Goal: Task Accomplishment & Management: Complete application form

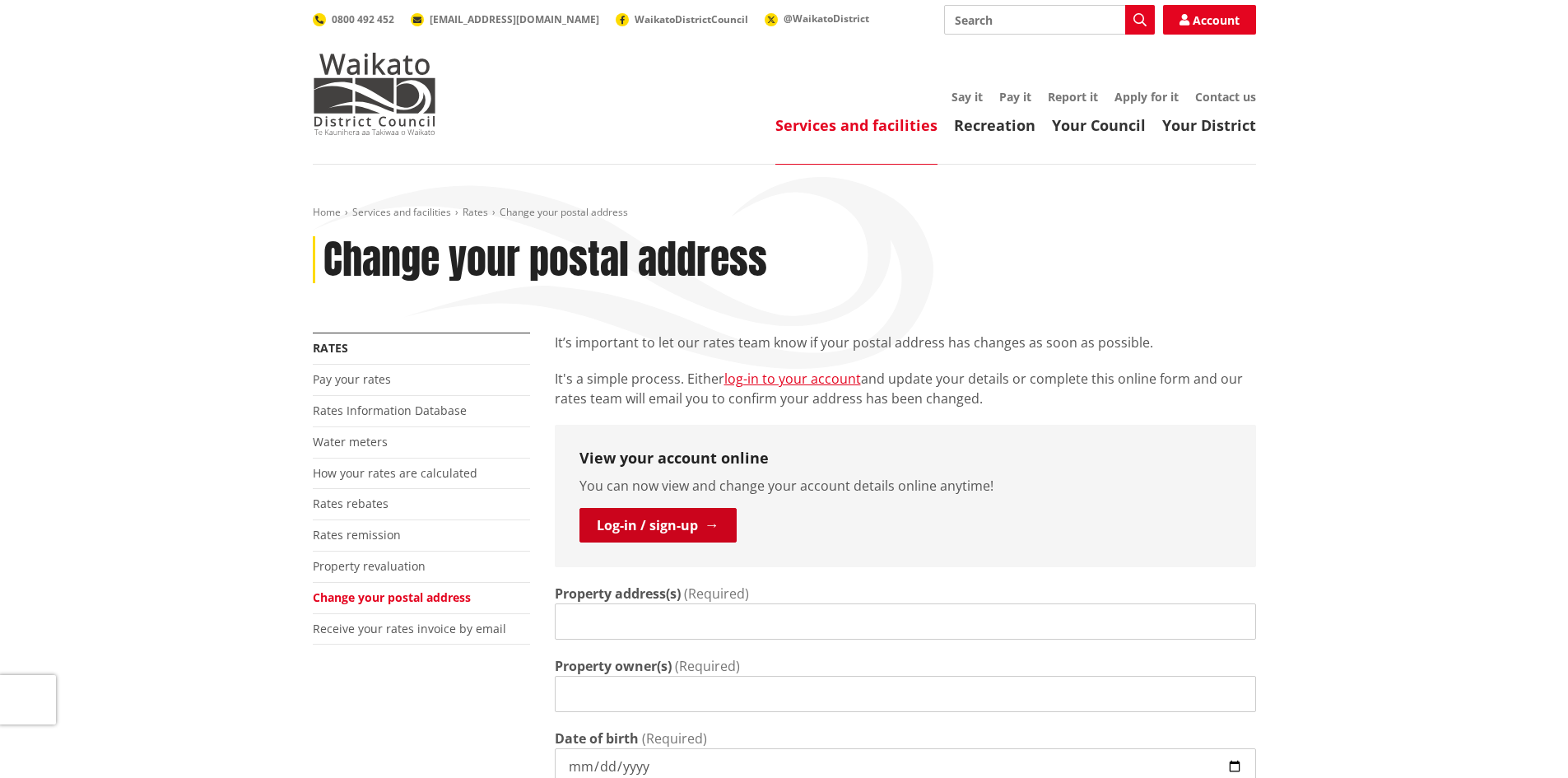
click at [654, 530] on link "Log-in / sign-up" at bounding box center [657, 525] width 157 height 35
click at [452, 597] on link "Change your postal address" at bounding box center [391, 598] width 158 height 16
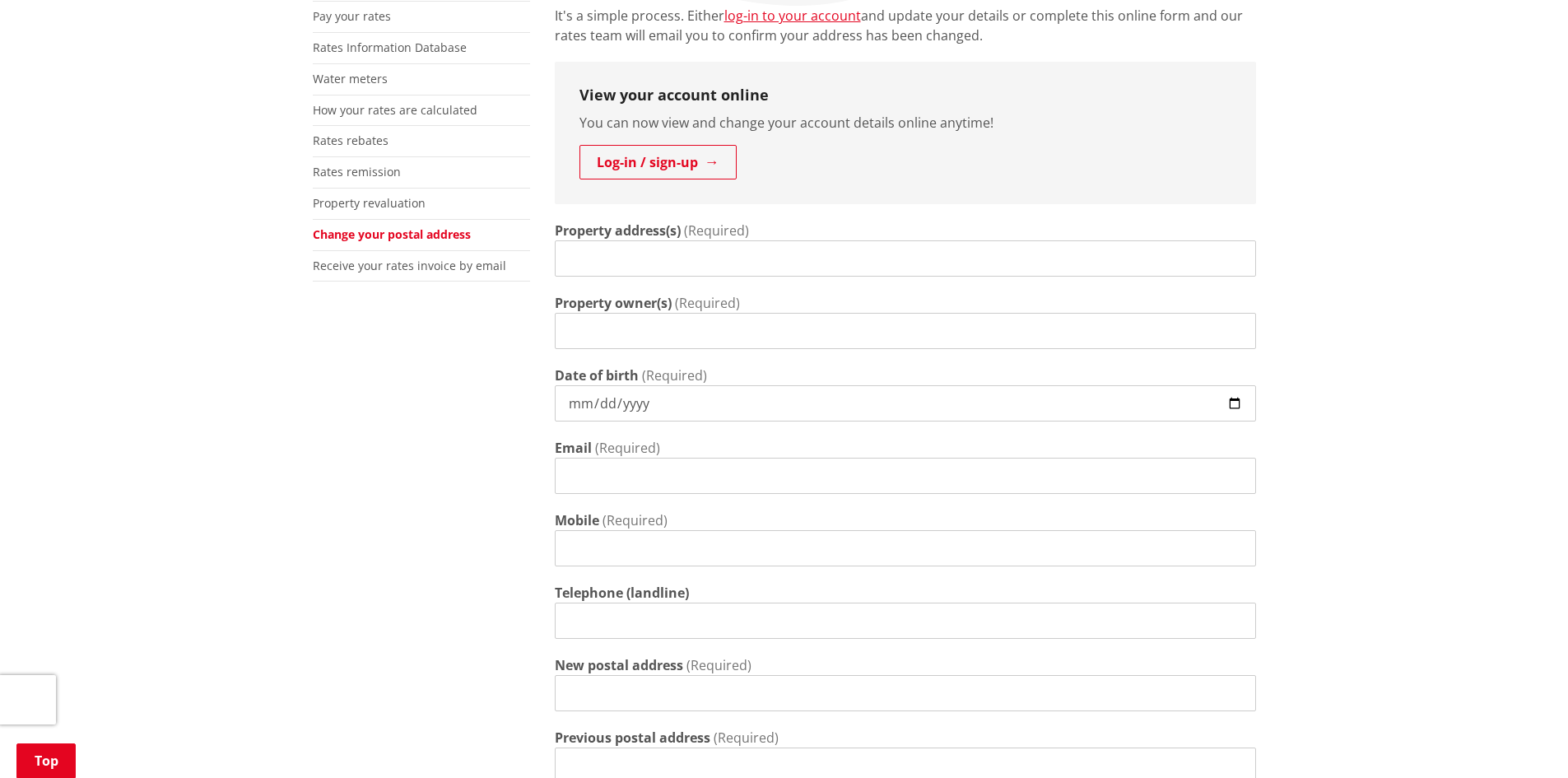
scroll to position [412, 0]
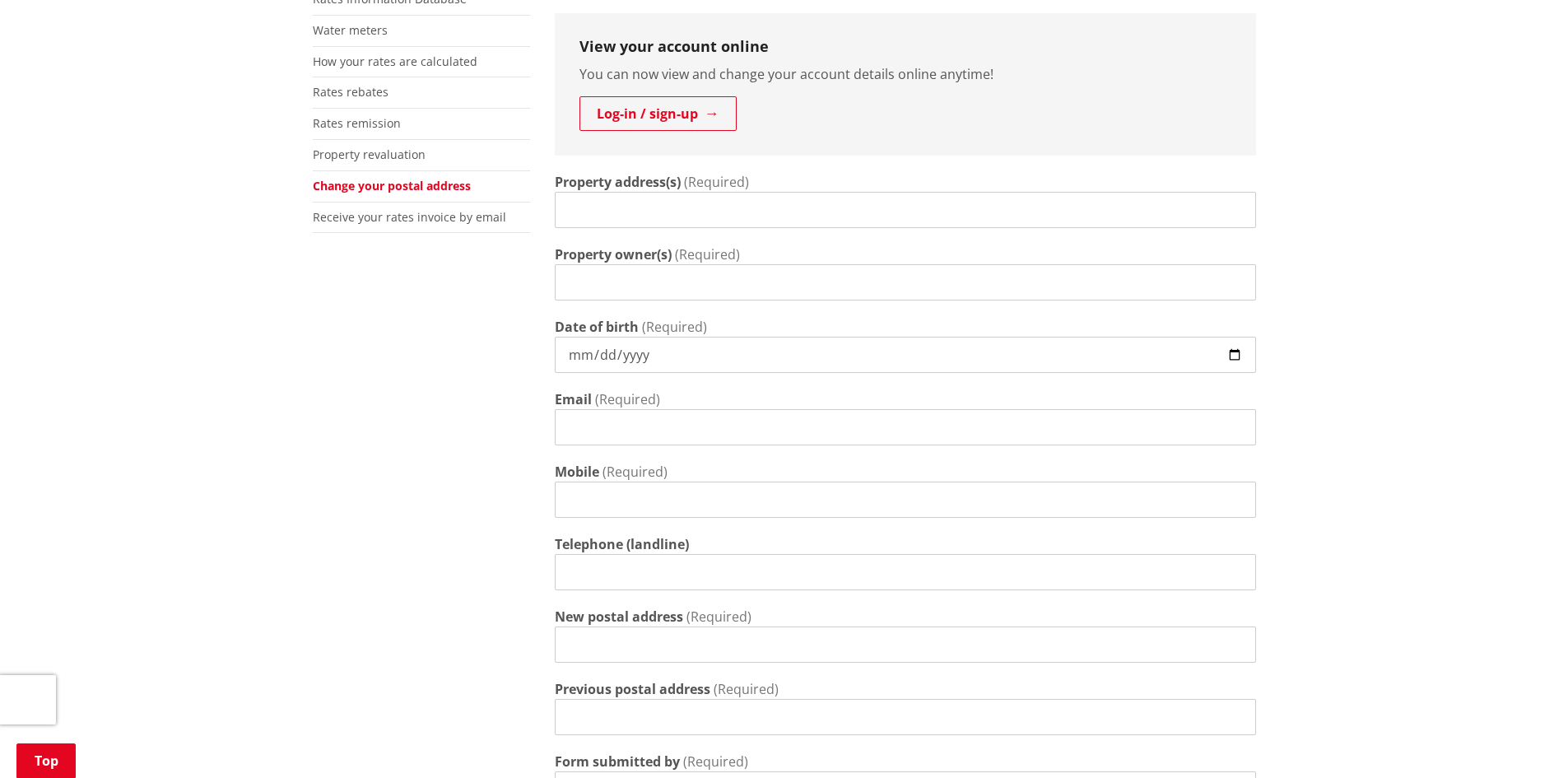
click at [621, 207] on input "Property address(s)" at bounding box center [905, 210] width 701 height 36
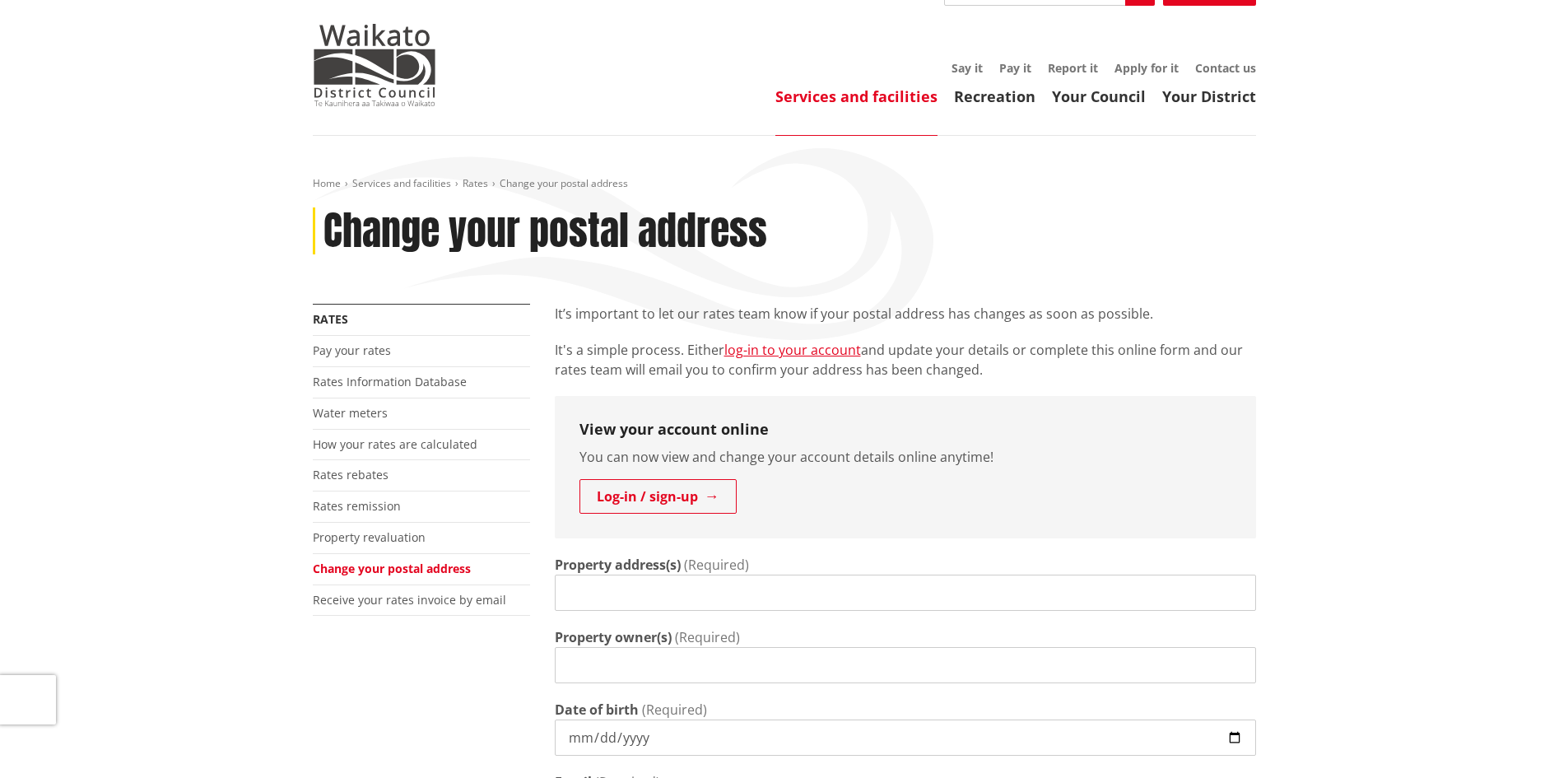
scroll to position [0, 0]
